Goal: Transaction & Acquisition: Purchase product/service

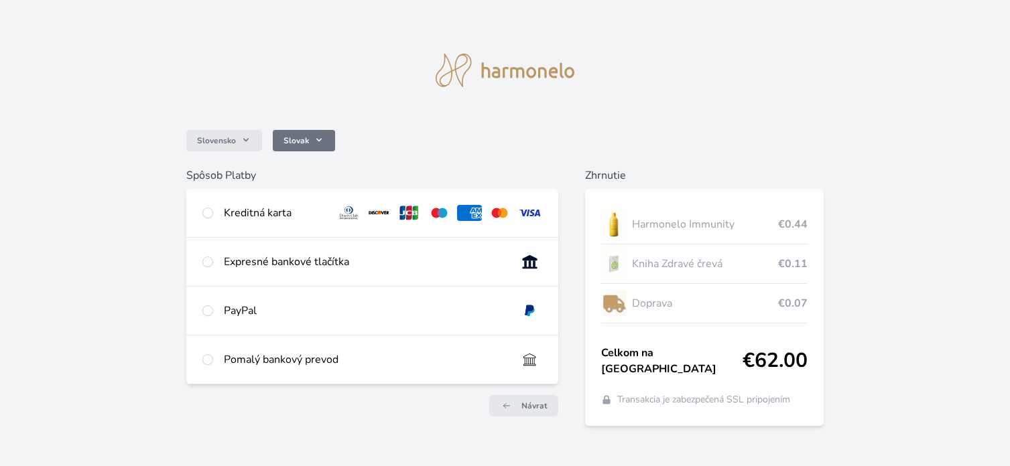
scroll to position [19, 0]
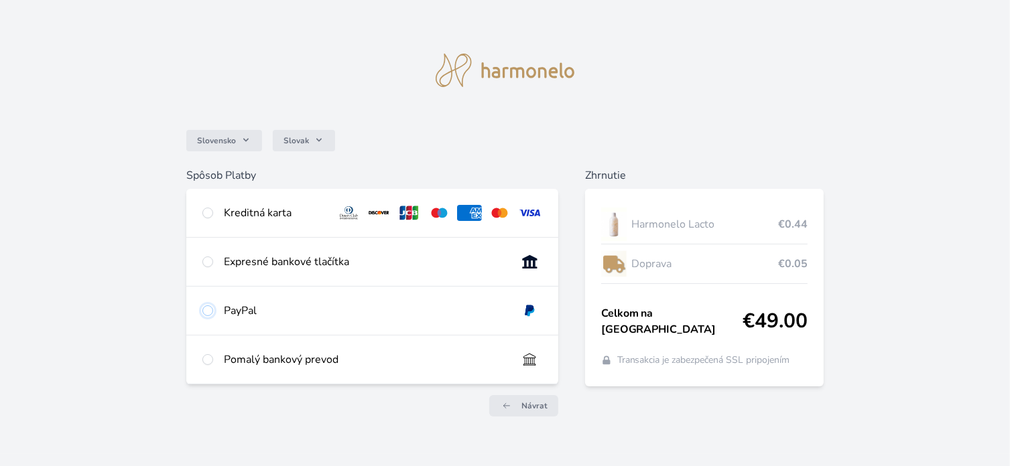
click at [206, 308] on input "radio" at bounding box center [207, 310] width 11 height 11
radio input "true"
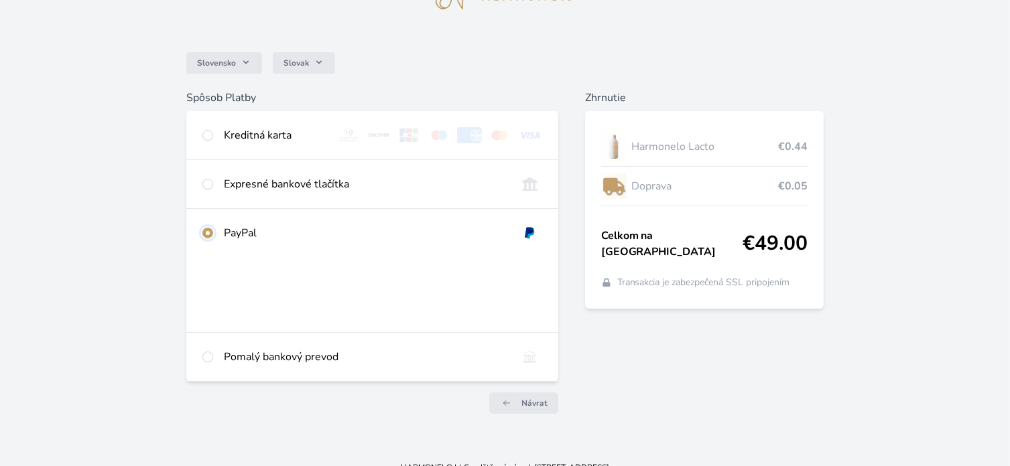
scroll to position [94, 0]
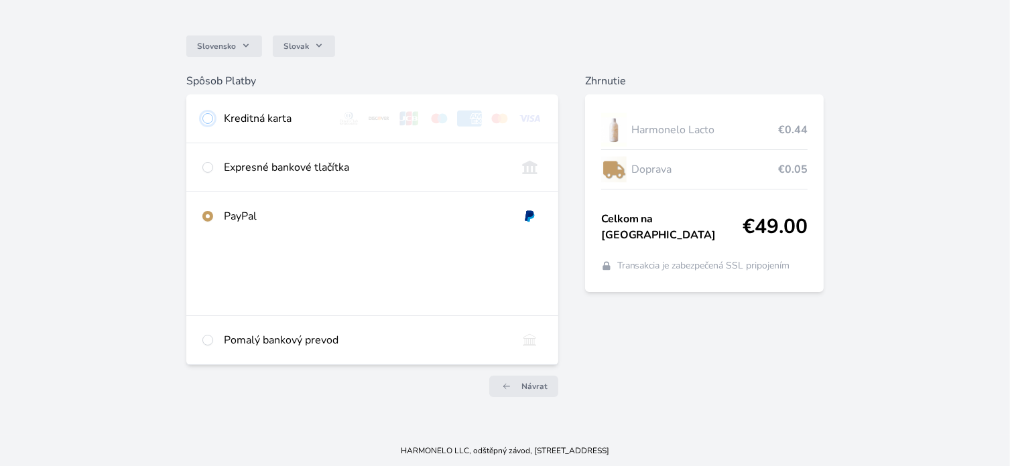
click at [206, 118] on input "radio" at bounding box center [207, 118] width 11 height 11
radio input "true"
radio input "false"
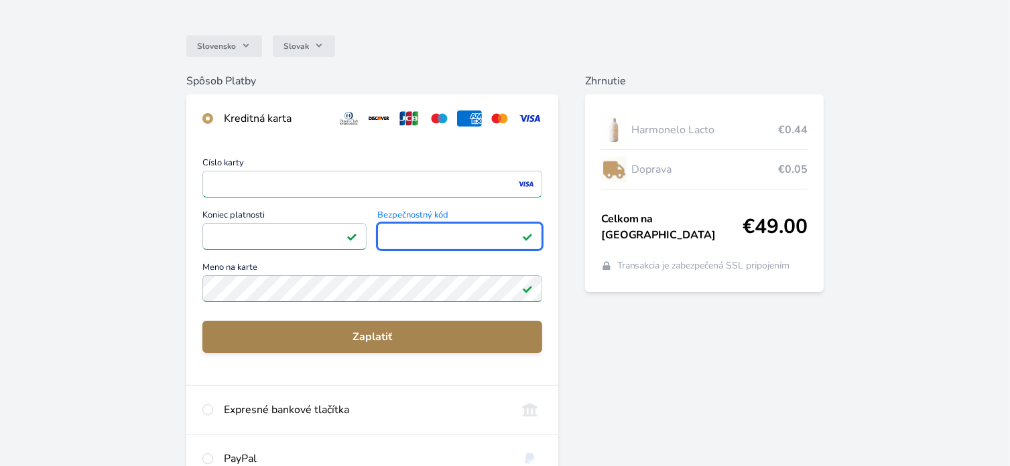
scroll to position [161, 0]
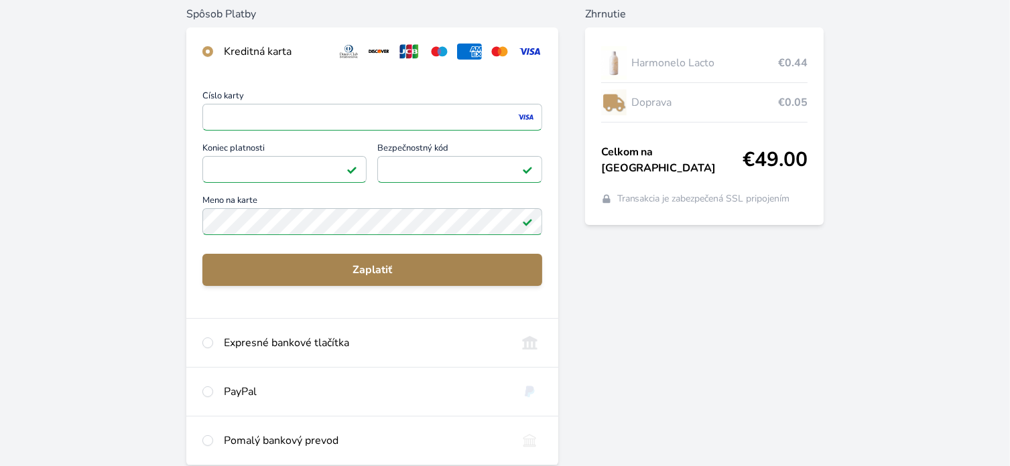
click at [380, 266] on span "Zaplatiť" at bounding box center [372, 270] width 318 height 16
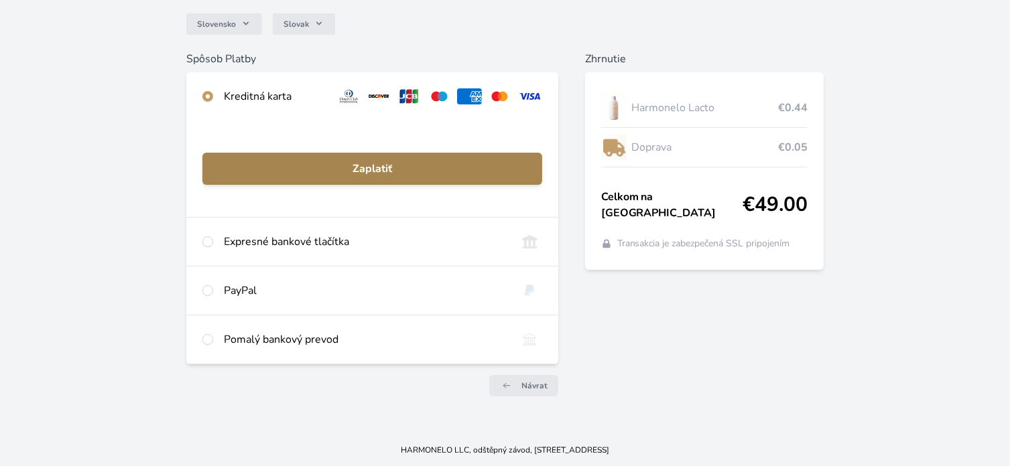
scroll to position [116, 0]
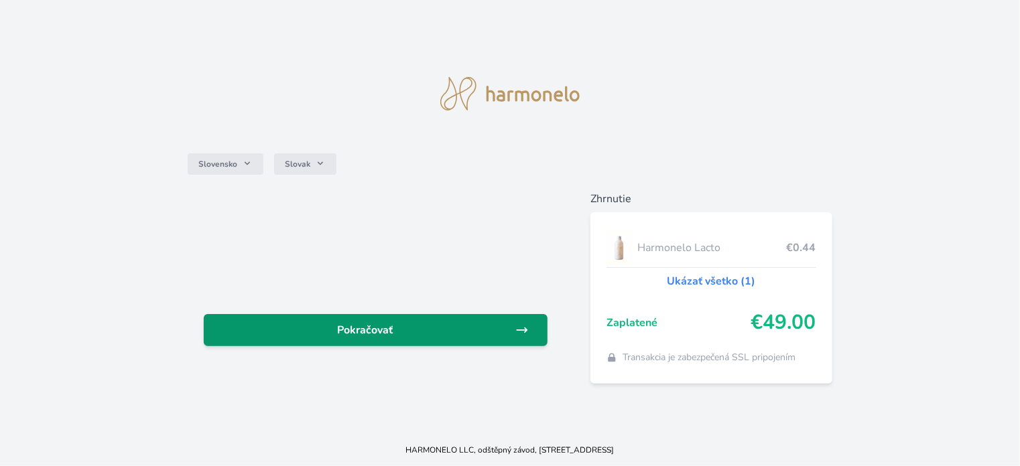
click at [467, 321] on link "Pokračovať" at bounding box center [376, 330] width 344 height 32
